Goal: Check status: Check status

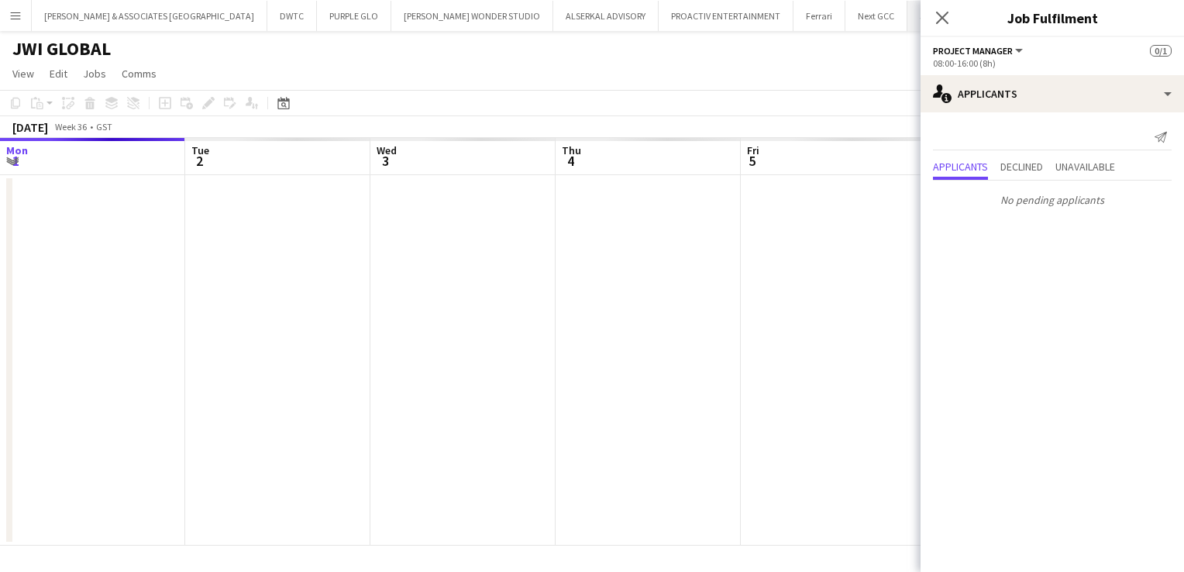
scroll to position [0, 533]
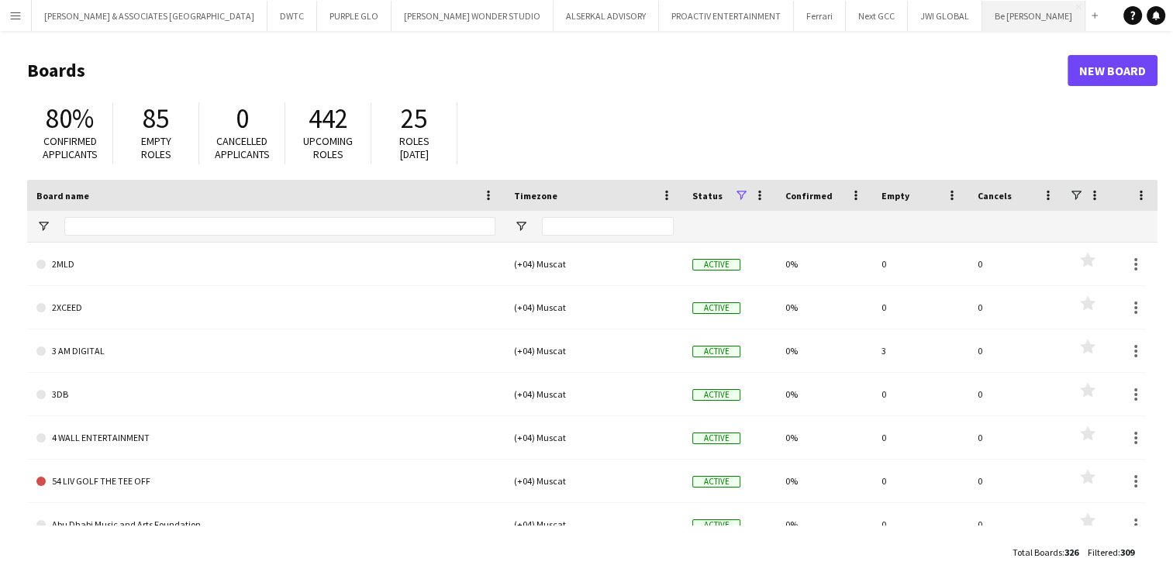
click at [982, 25] on button "Be [PERSON_NAME] Close" at bounding box center [1033, 16] width 103 height 30
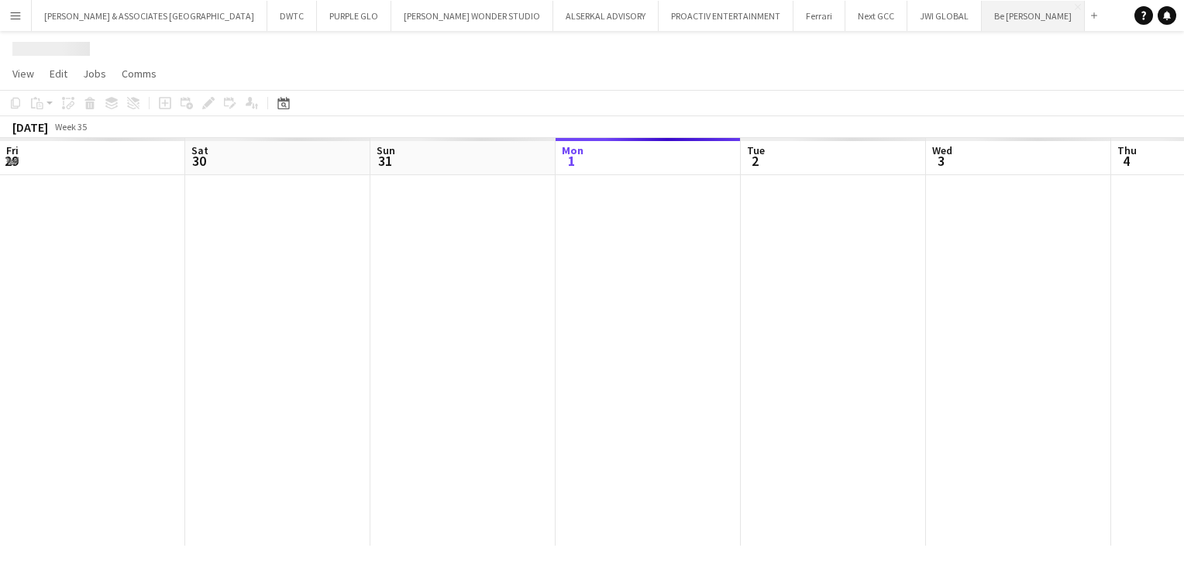
scroll to position [0, 370]
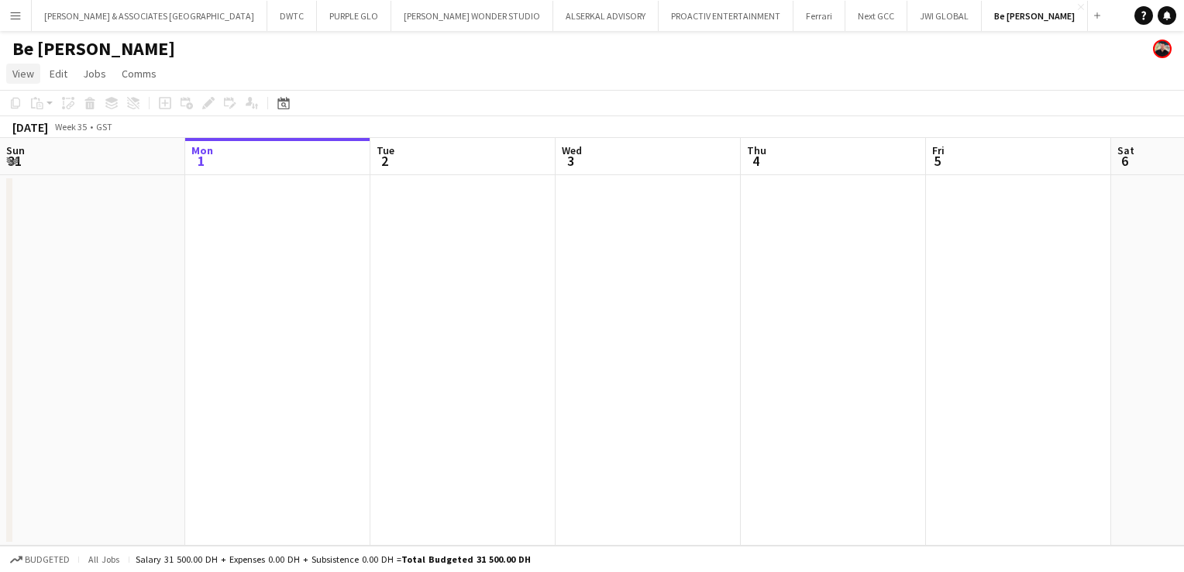
click at [30, 80] on span "View" at bounding box center [23, 74] width 22 height 14
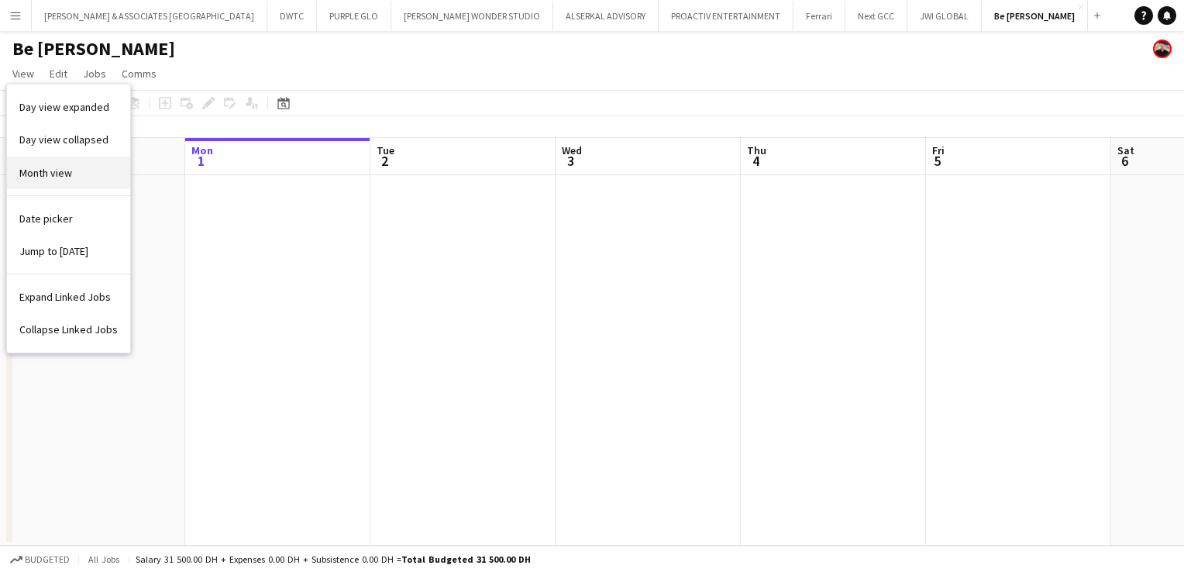
click at [36, 169] on span "Month view" at bounding box center [45, 173] width 53 height 14
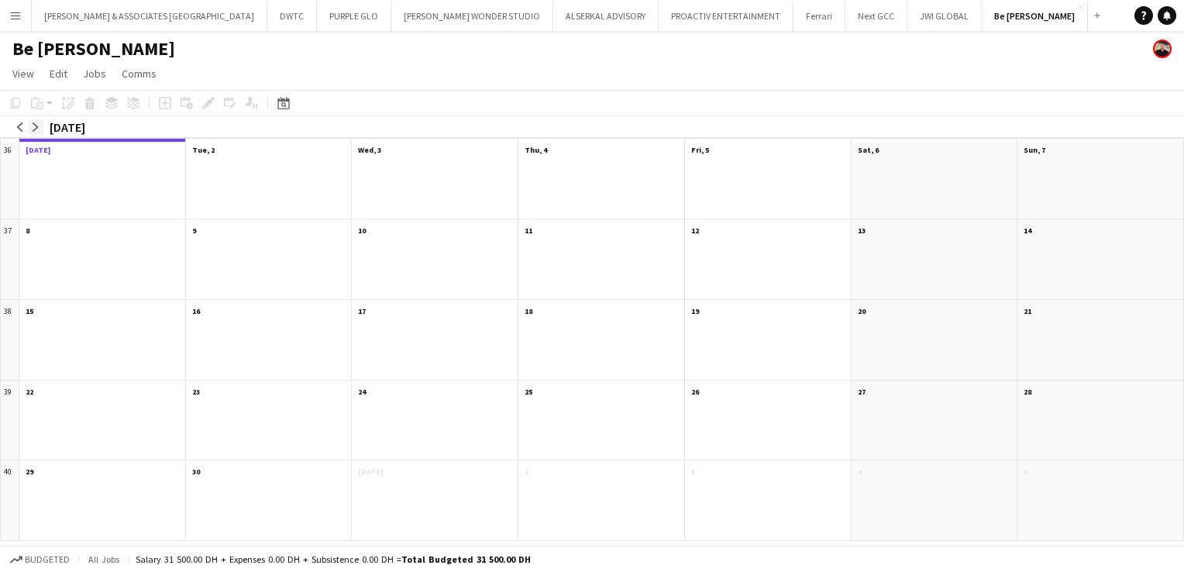
click at [38, 127] on app-icon "arrow-right" at bounding box center [35, 126] width 9 height 9
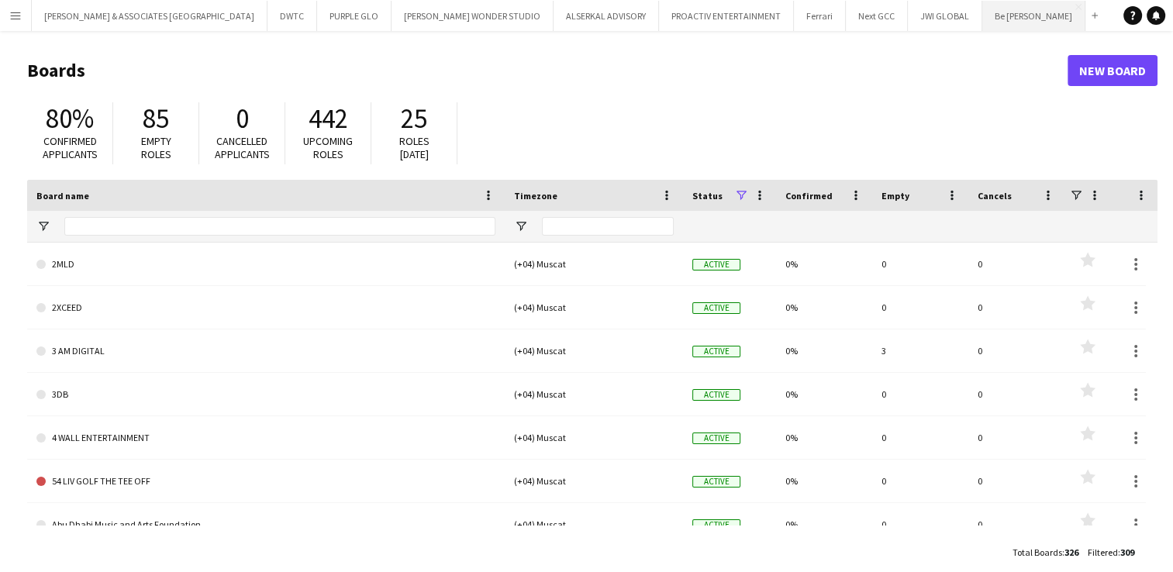
click at [982, 20] on button "Be [PERSON_NAME] Close" at bounding box center [1033, 16] width 103 height 30
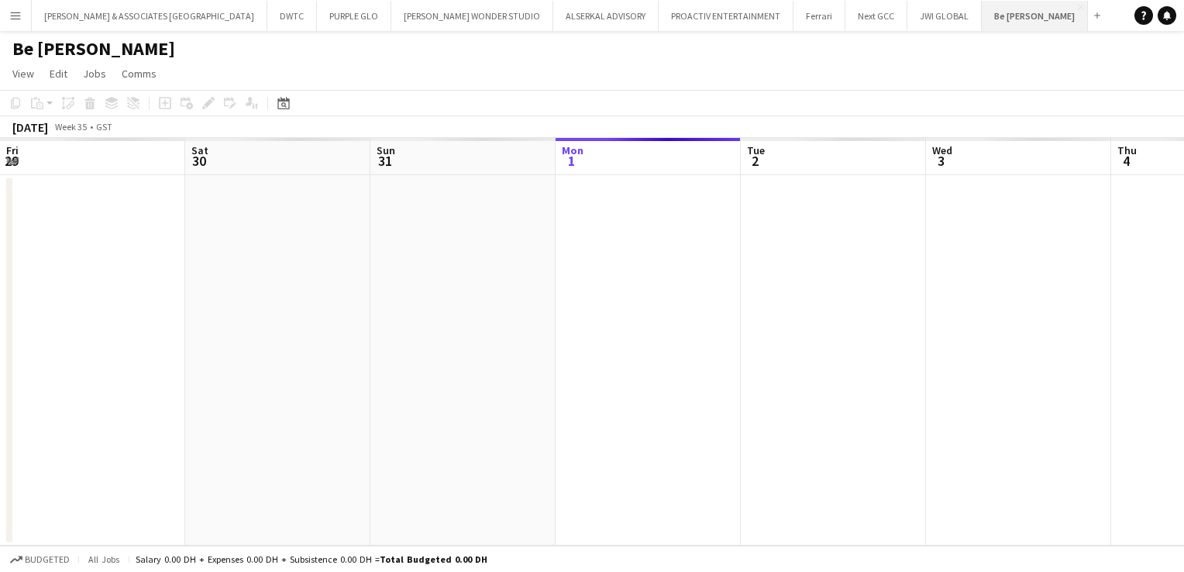
scroll to position [0, 370]
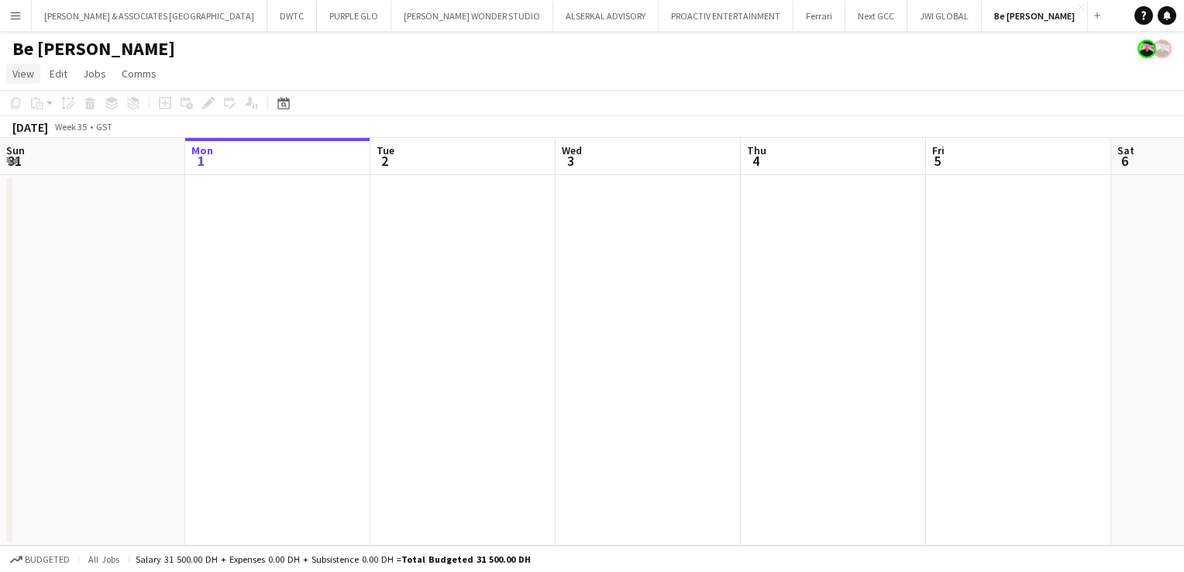
click at [25, 70] on span "View" at bounding box center [23, 74] width 22 height 14
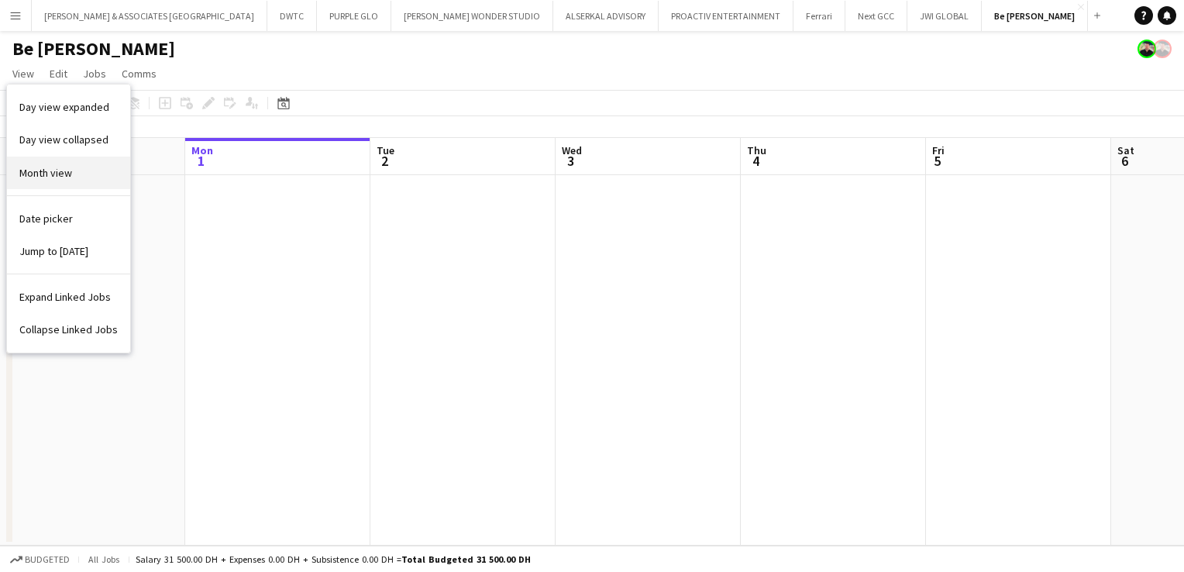
click at [47, 174] on span "Month view" at bounding box center [45, 173] width 53 height 14
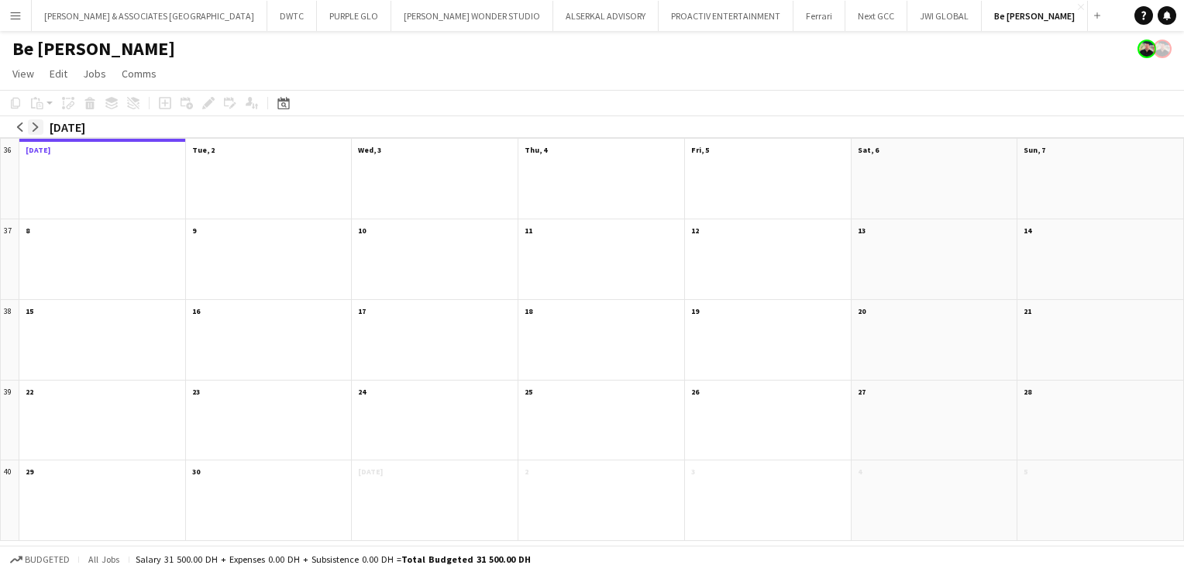
click at [36, 122] on app-icon "arrow-right" at bounding box center [35, 126] width 9 height 9
click at [921, 464] on app-month-view-date-header "[DATE] 1 Job 0/1" at bounding box center [935, 469] width 166 height 19
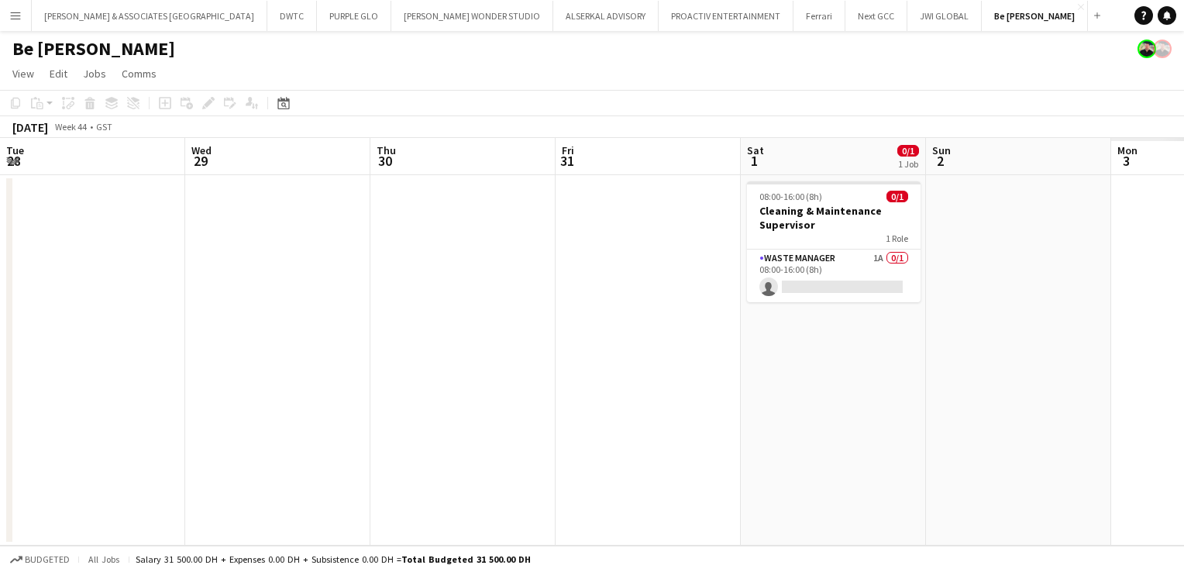
scroll to position [0, 533]
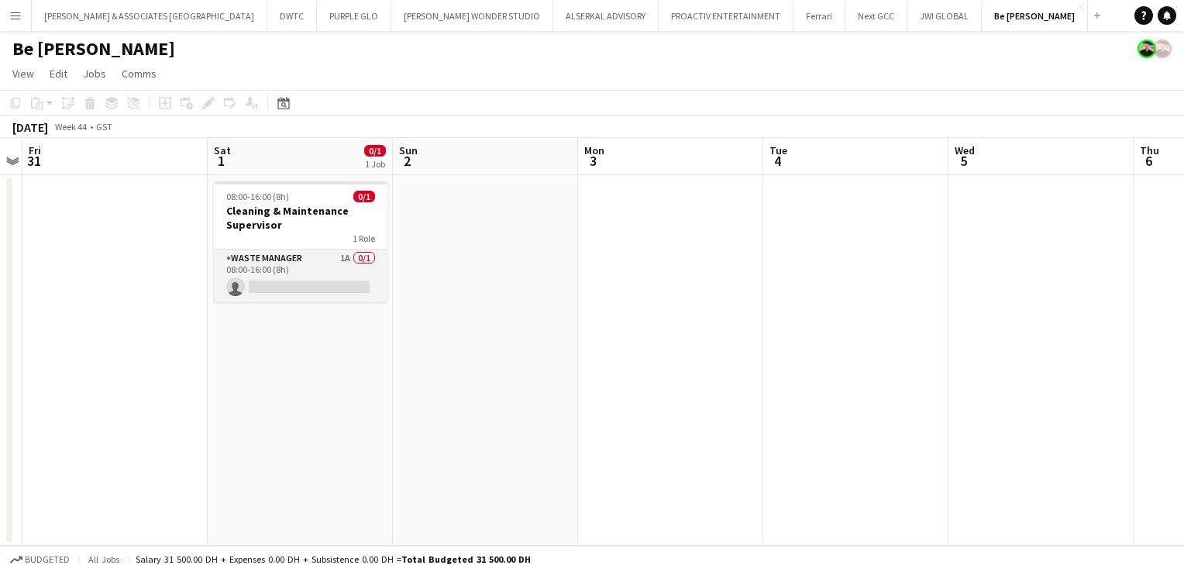
click at [253, 260] on app-card-role "Waste Manager 1A 0/1 08:00-16:00 (8h) single-neutral-actions" at bounding box center [301, 276] width 174 height 53
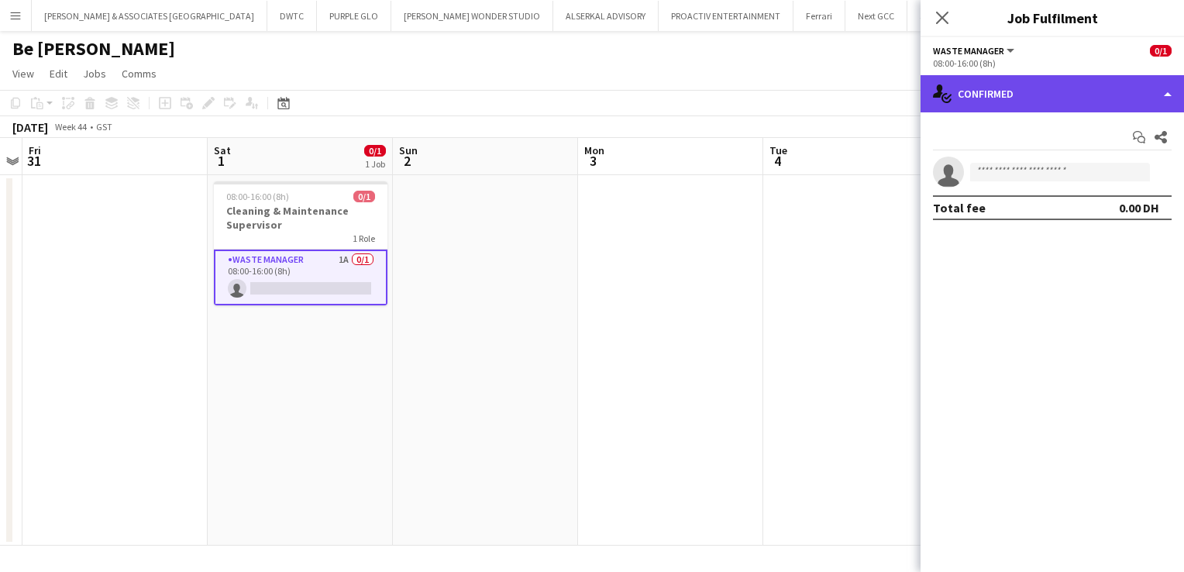
click at [1030, 86] on div "single-neutral-actions-check-2 Confirmed" at bounding box center [1053, 93] width 264 height 37
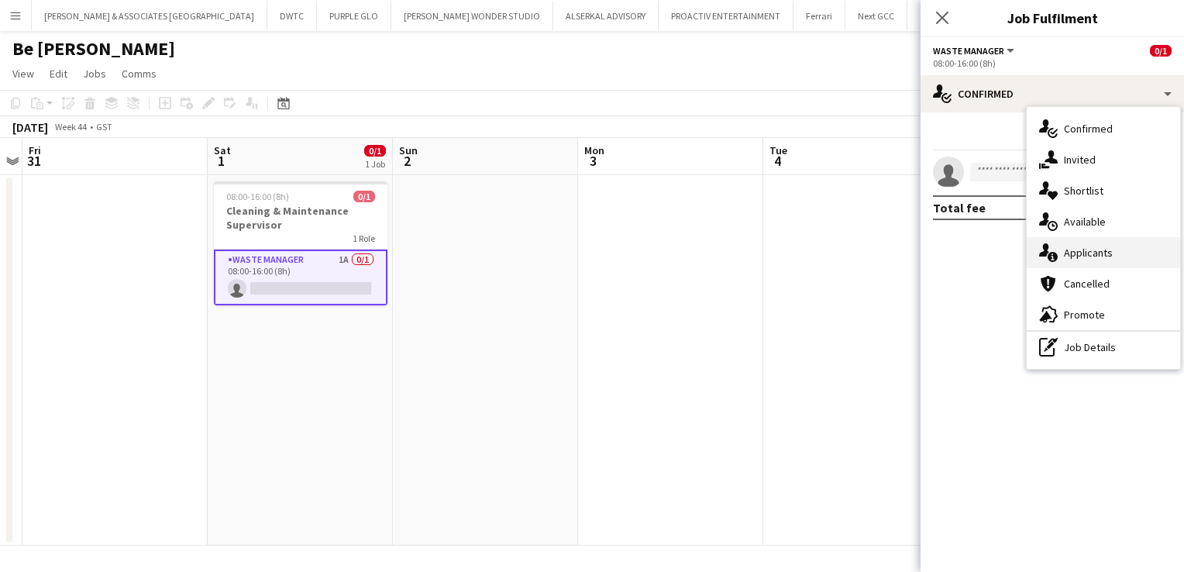
click at [1094, 259] on div "single-neutral-actions-information Applicants" at bounding box center [1103, 252] width 153 height 31
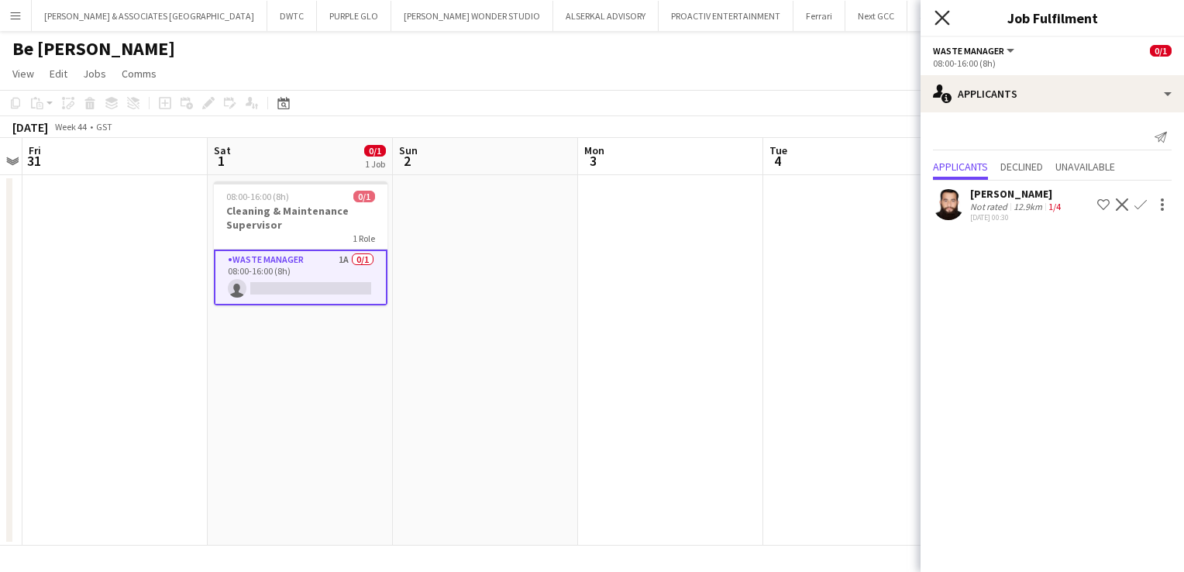
click at [935, 18] on icon "Close pop-in" at bounding box center [942, 17] width 15 height 15
